Goal: Task Accomplishment & Management: Use online tool/utility

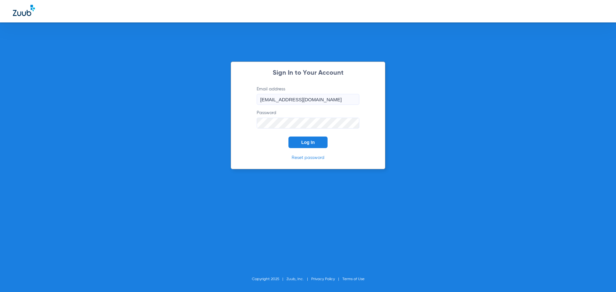
click at [299, 141] on button "Log In" at bounding box center [307, 143] width 39 height 12
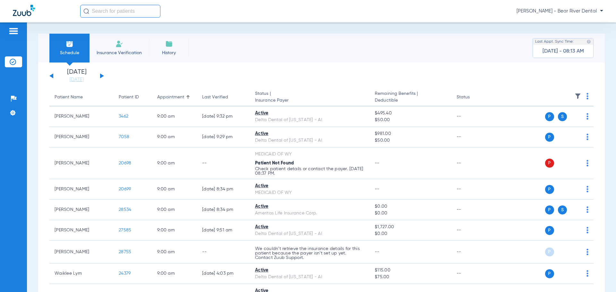
drag, startPoint x: 81, startPoint y: 80, endPoint x: 97, endPoint y: 80, distance: 15.4
click at [81, 80] on link "[DATE]" at bounding box center [76, 80] width 38 height 6
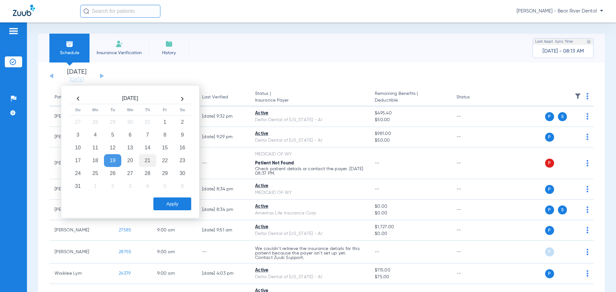
click at [147, 162] on td "21" at bounding box center [147, 160] width 17 height 13
click at [186, 207] on button "Apply" at bounding box center [172, 204] width 38 height 13
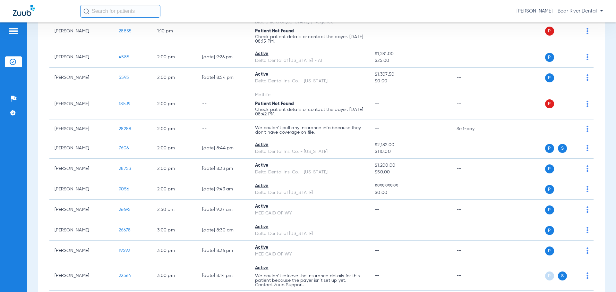
scroll to position [815, 0]
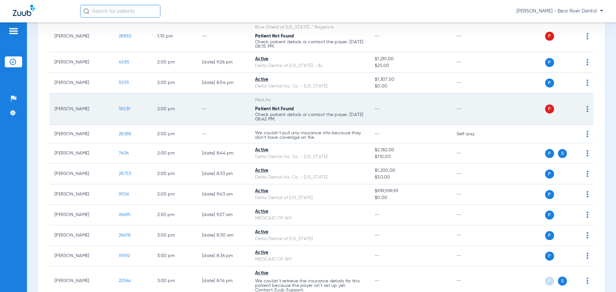
click at [125, 109] on span "18539" at bounding box center [125, 109] width 12 height 4
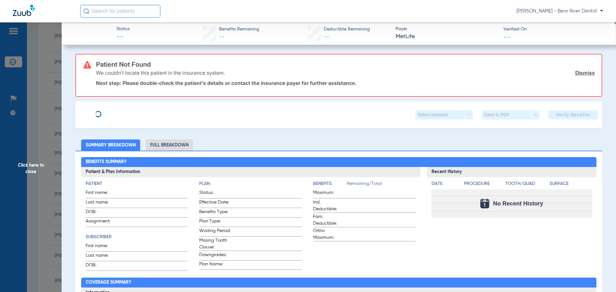
type input "[PERSON_NAME]"
type input "[DATE]"
type input "520924901"
type input "5398055"
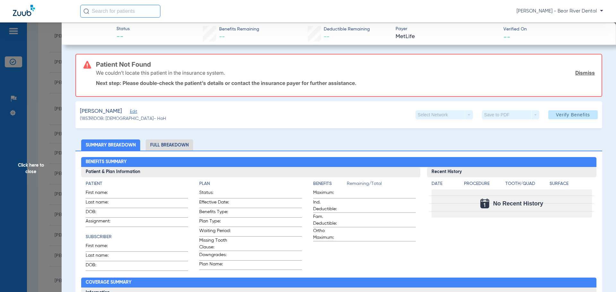
click at [130, 112] on span "Edit" at bounding box center [133, 112] width 6 height 6
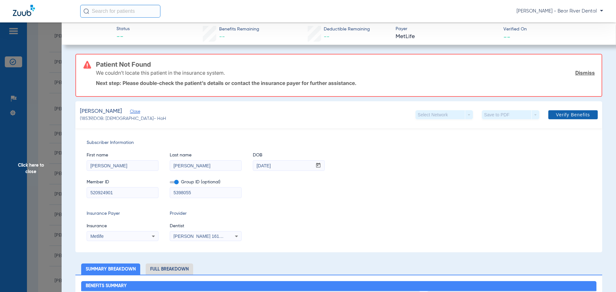
click at [557, 114] on span "Verify Benefits" at bounding box center [573, 114] width 34 height 5
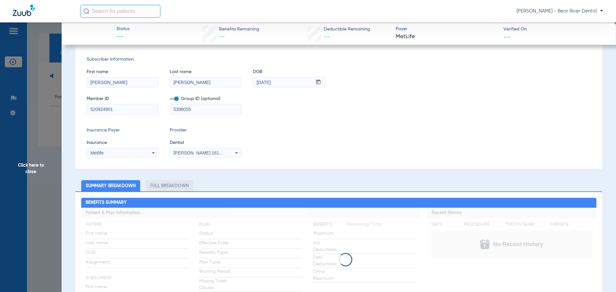
scroll to position [0, 0]
